Goal: Check status: Check status

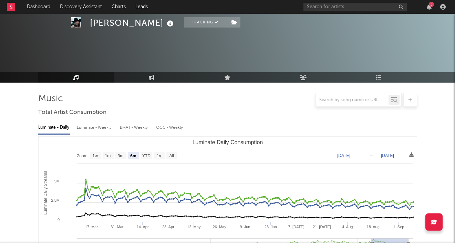
select select "6m"
select select "1w"
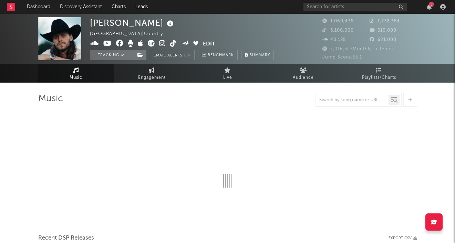
select select "6m"
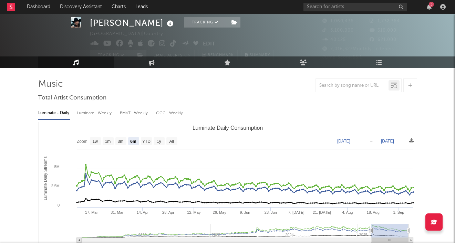
scroll to position [17, 0]
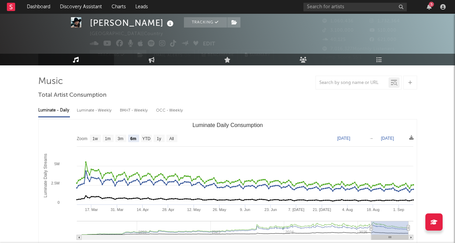
click at [104, 112] on div "Luminate - Weekly" at bounding box center [95, 111] width 36 height 12
select select "6m"
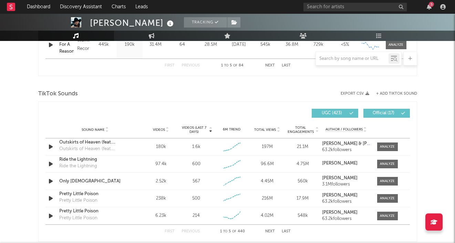
scroll to position [428, 0]
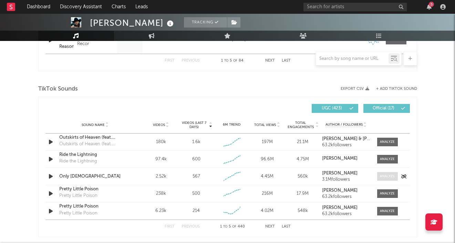
click at [381, 176] on div at bounding box center [387, 176] width 15 height 5
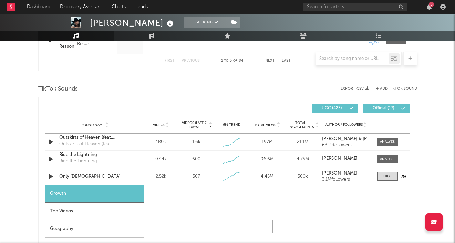
select select "1w"
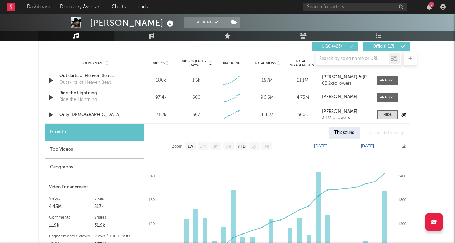
scroll to position [529, 0]
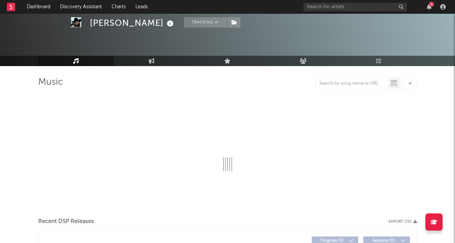
scroll to position [21, 0]
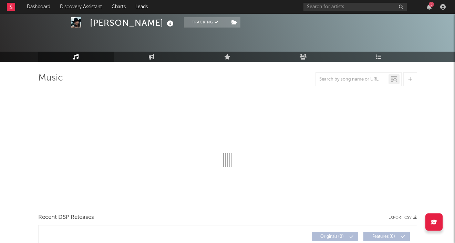
select select "6m"
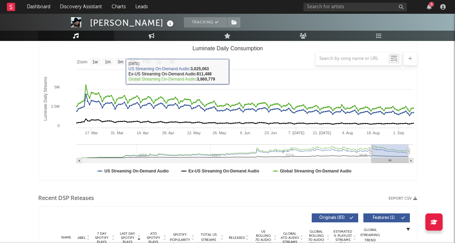
scroll to position [52, 0]
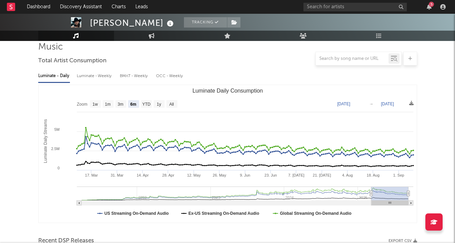
click at [100, 73] on div "Luminate - Weekly" at bounding box center [95, 76] width 36 height 12
select select "6m"
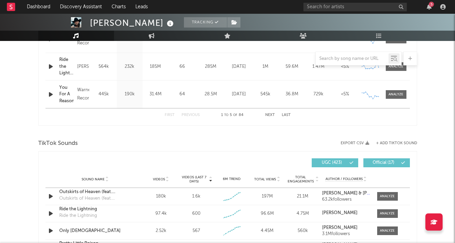
scroll to position [424, 0]
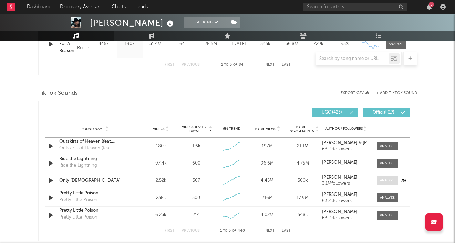
click at [382, 180] on div at bounding box center [387, 180] width 15 height 5
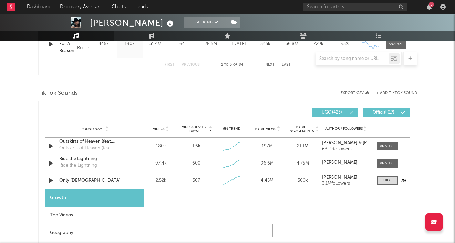
select select "1w"
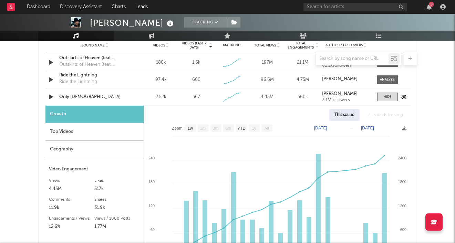
scroll to position [541, 0]
